Goal: Task Accomplishment & Management: Manage account settings

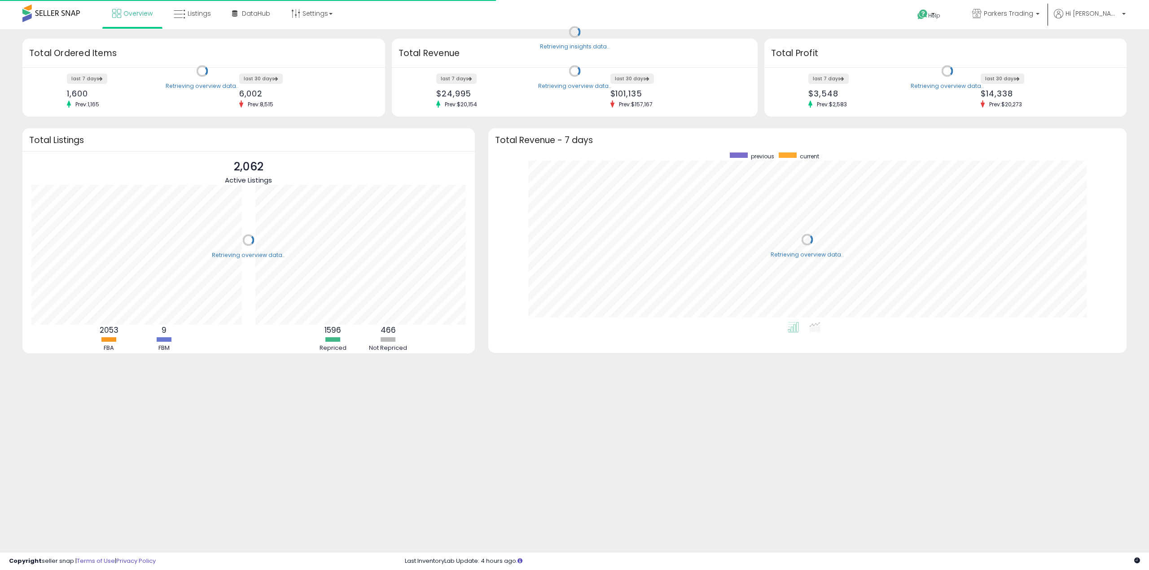
scroll to position [170, 620]
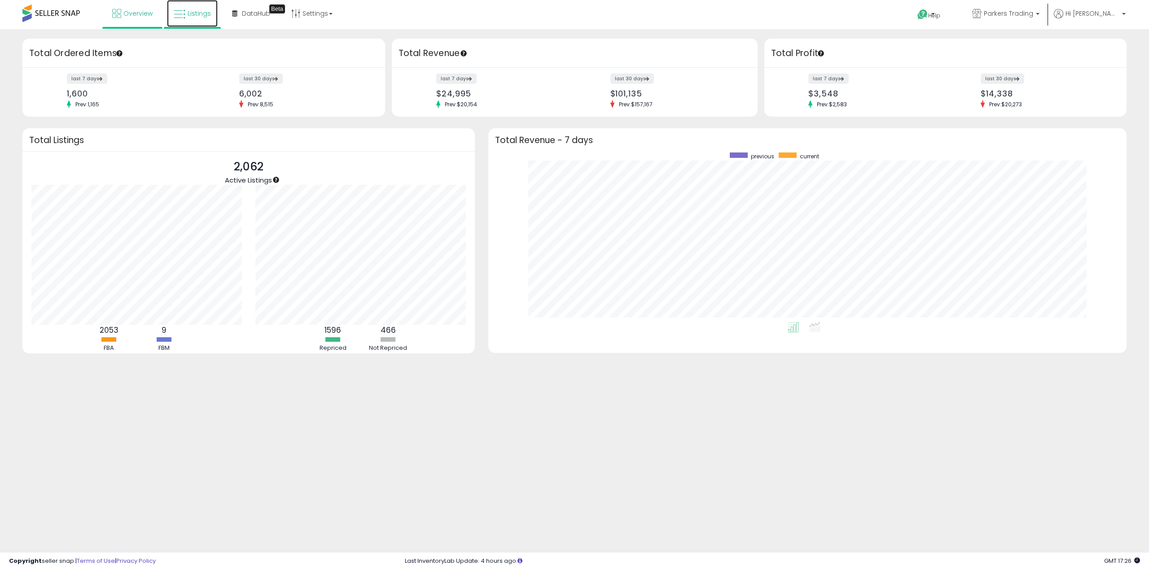
click at [178, 12] on icon at bounding box center [180, 15] width 12 height 12
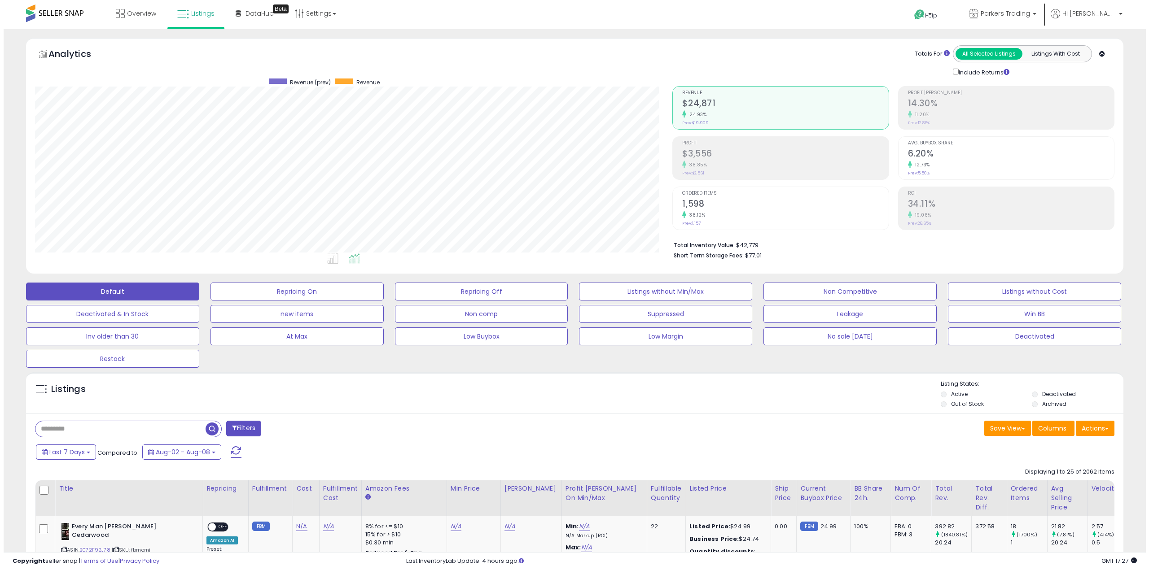
scroll to position [184, 638]
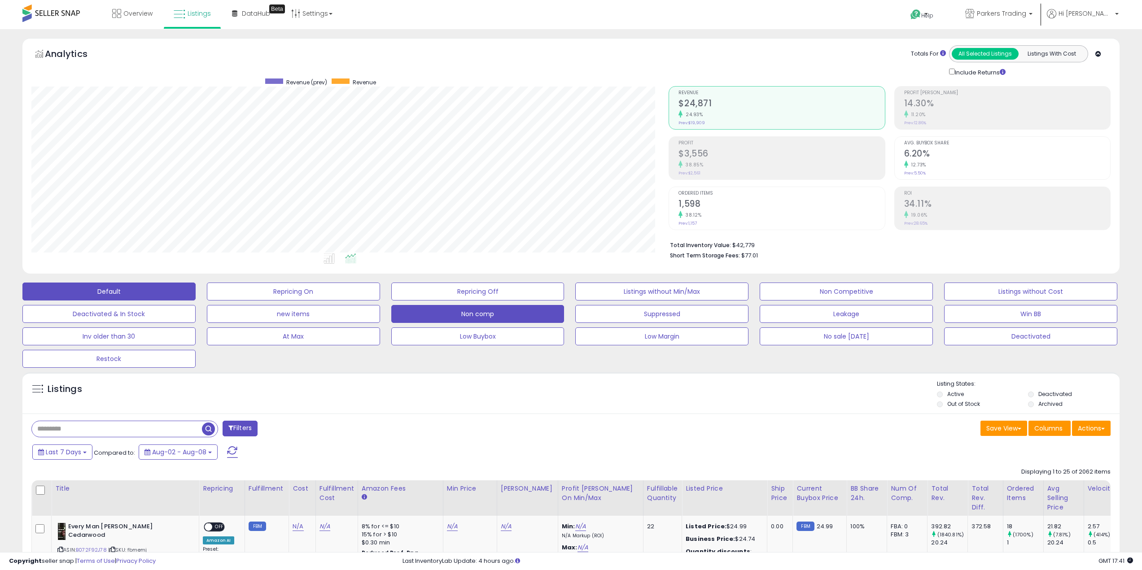
click at [380, 301] on button "Non comp" at bounding box center [293, 292] width 173 height 18
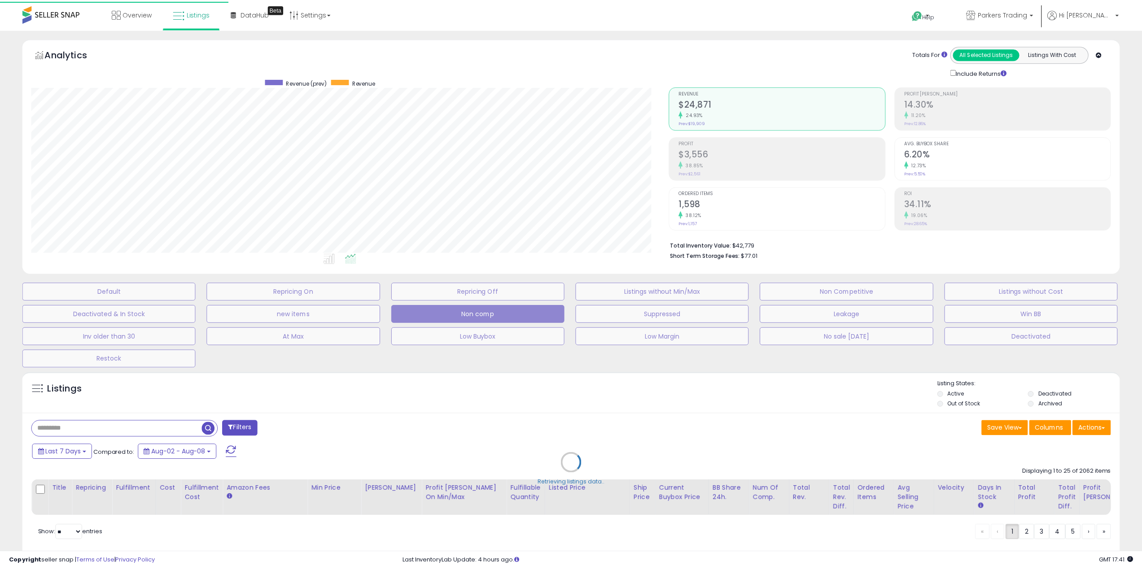
scroll to position [184, 641]
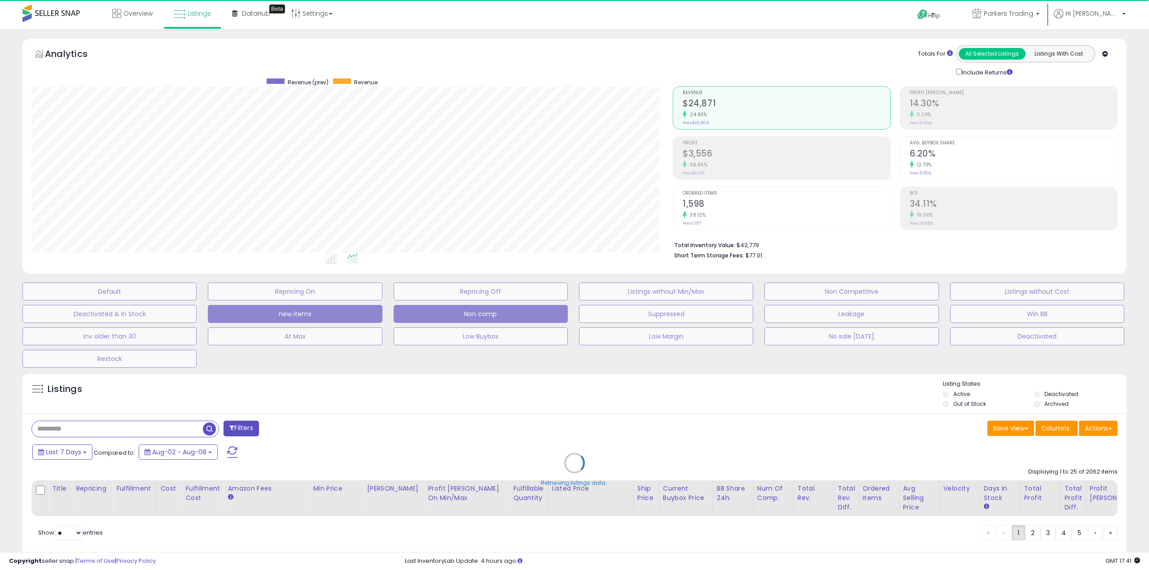
click at [197, 301] on button "new items" at bounding box center [109, 292] width 174 height 18
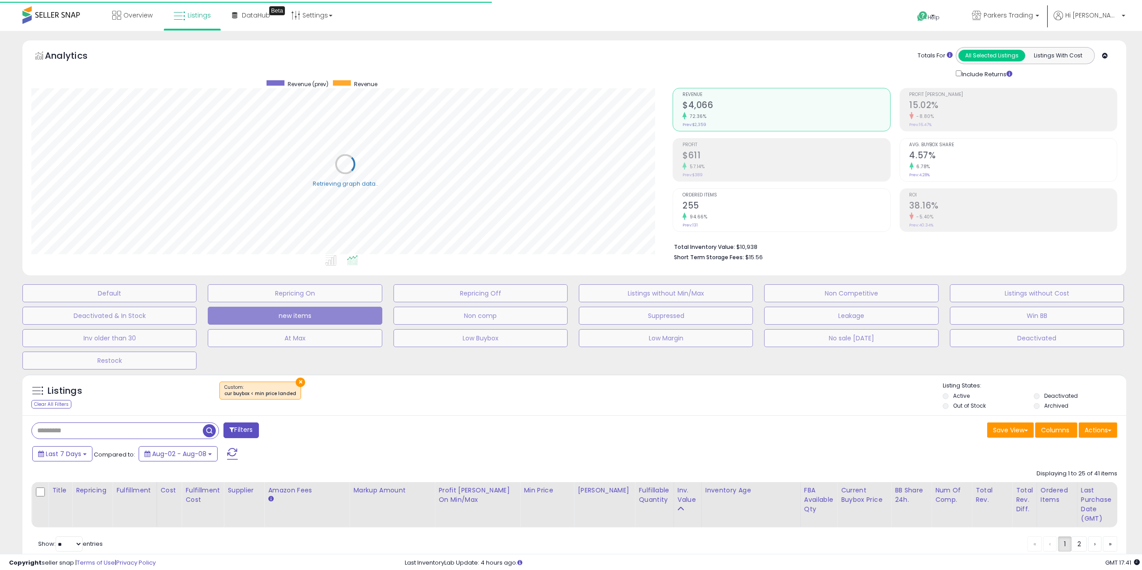
scroll to position [184, 638]
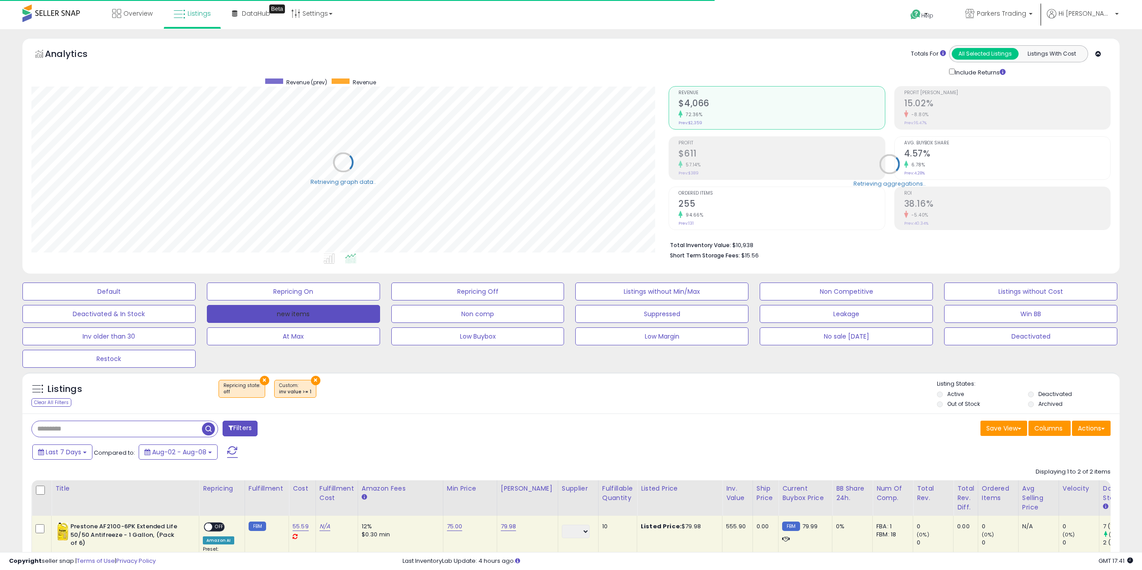
click at [310, 315] on button "new items" at bounding box center [293, 314] width 173 height 18
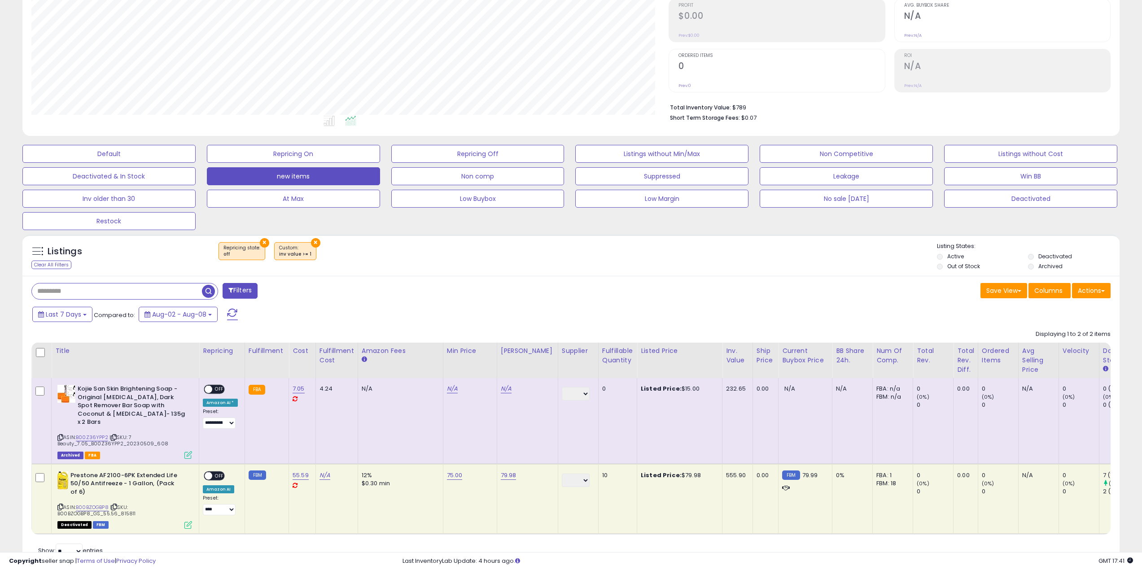
scroll to position [125, 0]
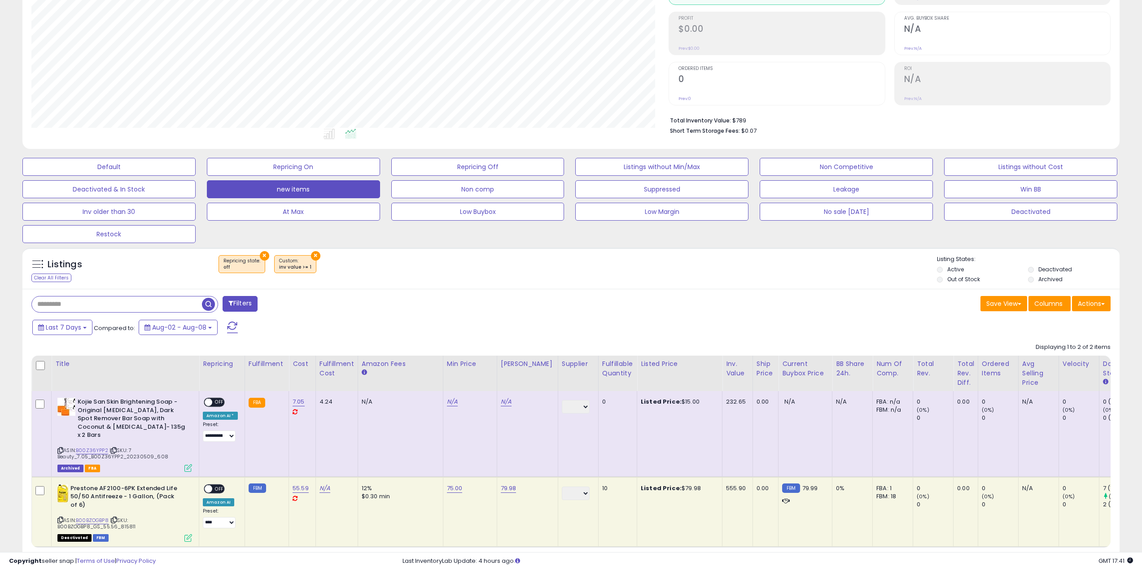
click at [566, 487] on select "**********" at bounding box center [576, 493] width 28 height 13
click at [213, 485] on span "OFF" at bounding box center [219, 489] width 14 height 8
click at [61, 518] on icon at bounding box center [60, 520] width 6 height 5
